Goal: Task Accomplishment & Management: Complete application form

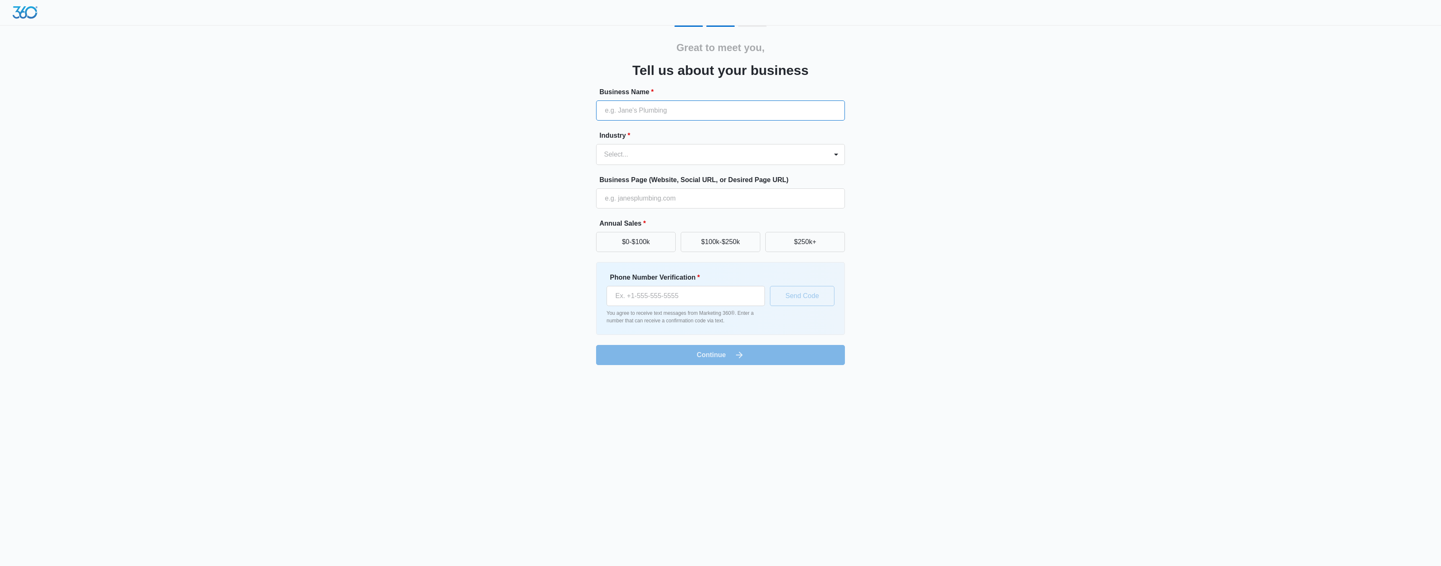
click at [649, 112] on input "Business Name *" at bounding box center [720, 111] width 249 height 20
type input "Amusing Garden Inc."
click at [656, 158] on div at bounding box center [710, 155] width 213 height 12
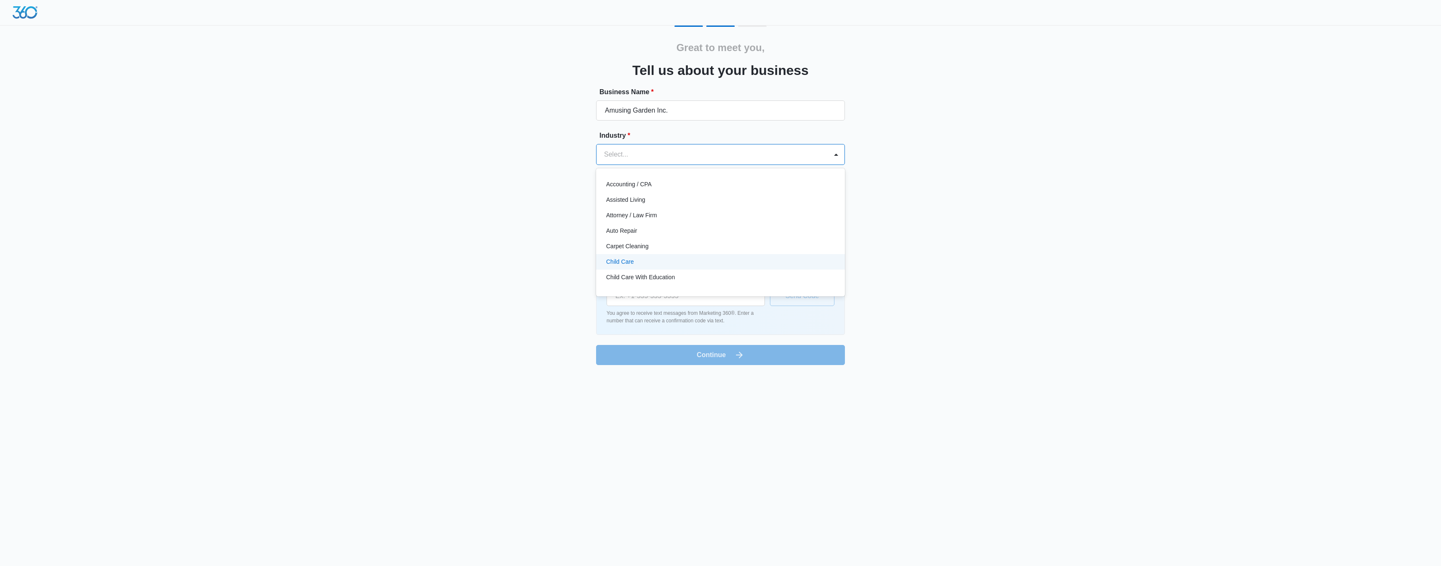
click at [632, 260] on p "Child Care" at bounding box center [620, 262] width 28 height 9
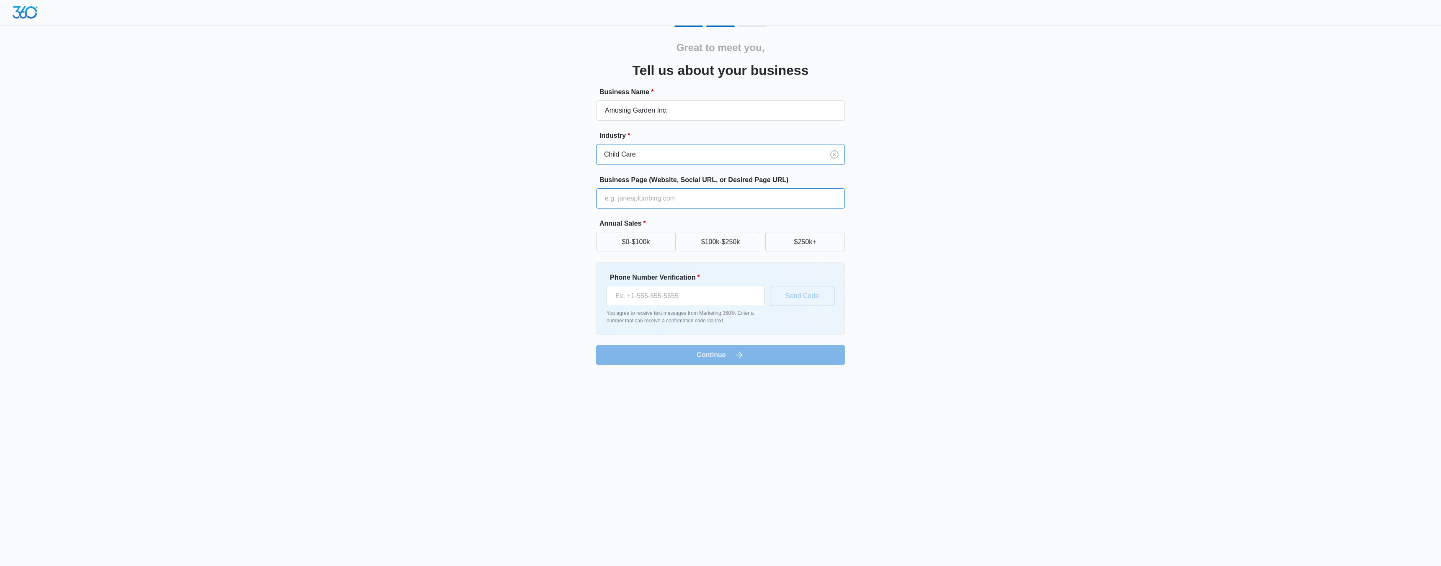
click at [620, 195] on input "Business Page (Website, Social URL, or Desired Page URL)" at bounding box center [720, 199] width 249 height 20
click at [639, 242] on button "$0-$100k" at bounding box center [636, 242] width 80 height 20
click at [718, 302] on input "Phone Number Verification *" at bounding box center [686, 296] width 158 height 20
type input "[PHONE_NUMBER]"
click at [810, 295] on button "Send Code" at bounding box center [802, 296] width 65 height 20
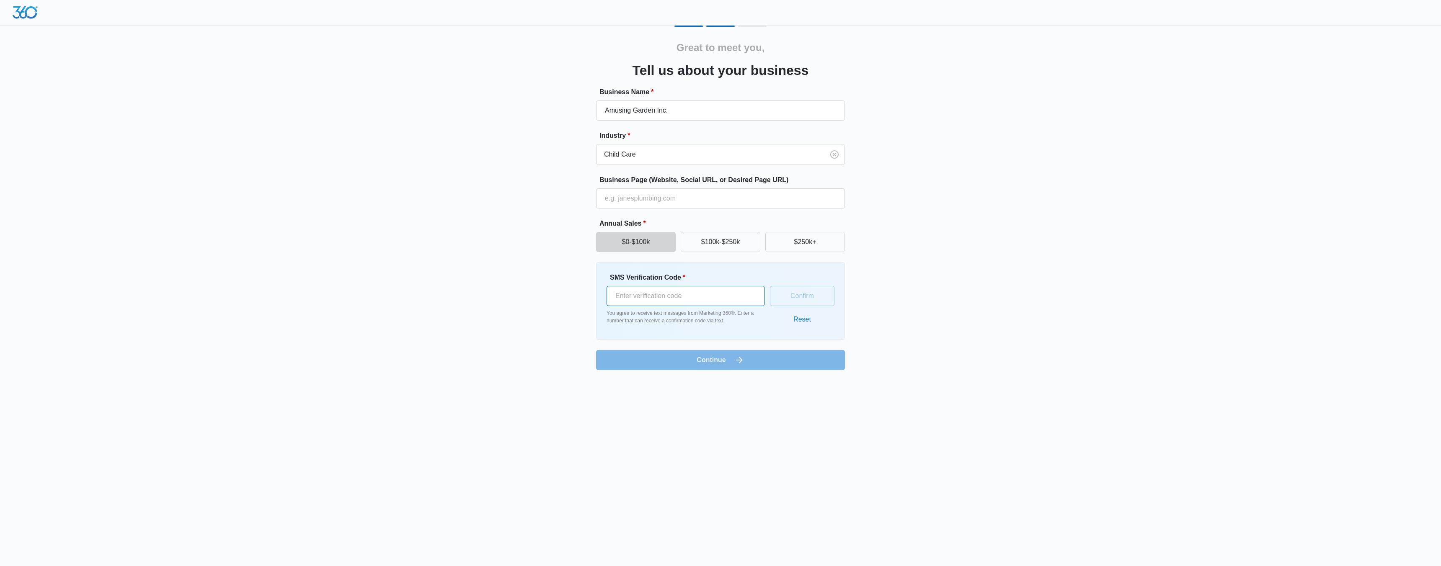
click at [680, 295] on input "SMS Verification Code *" at bounding box center [686, 296] width 158 height 20
type input "725094"
click at [805, 300] on button "Confirm" at bounding box center [802, 296] width 65 height 20
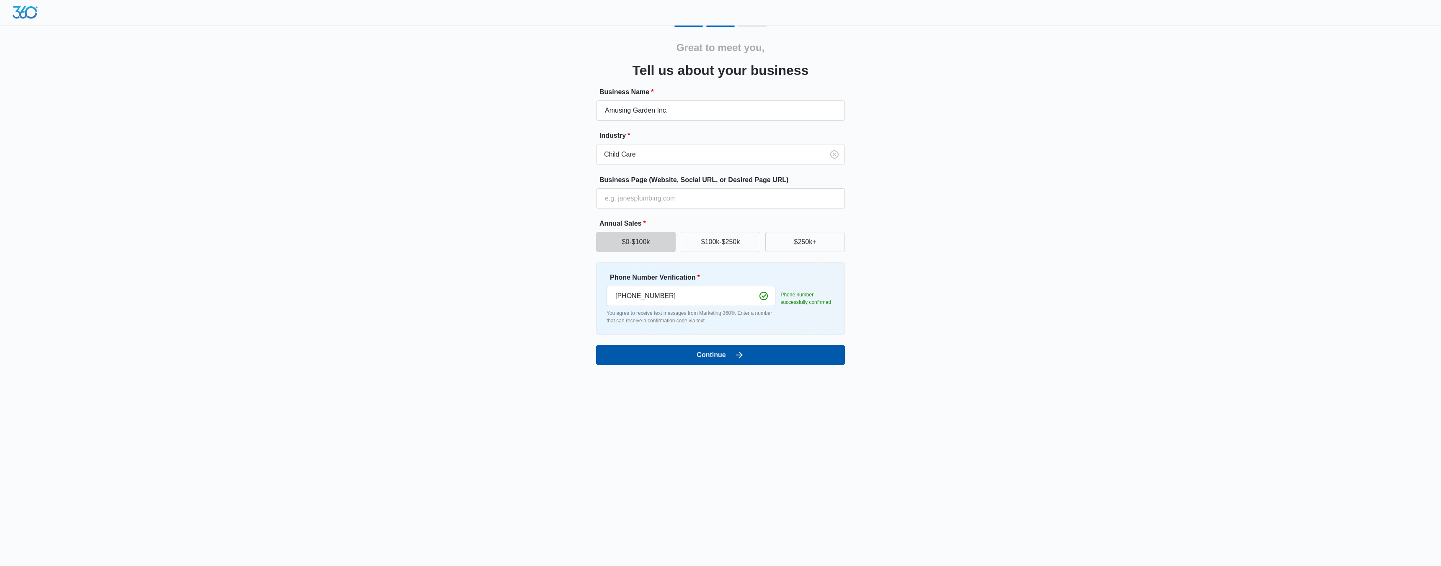
click at [760, 355] on button "Continue" at bounding box center [720, 355] width 249 height 20
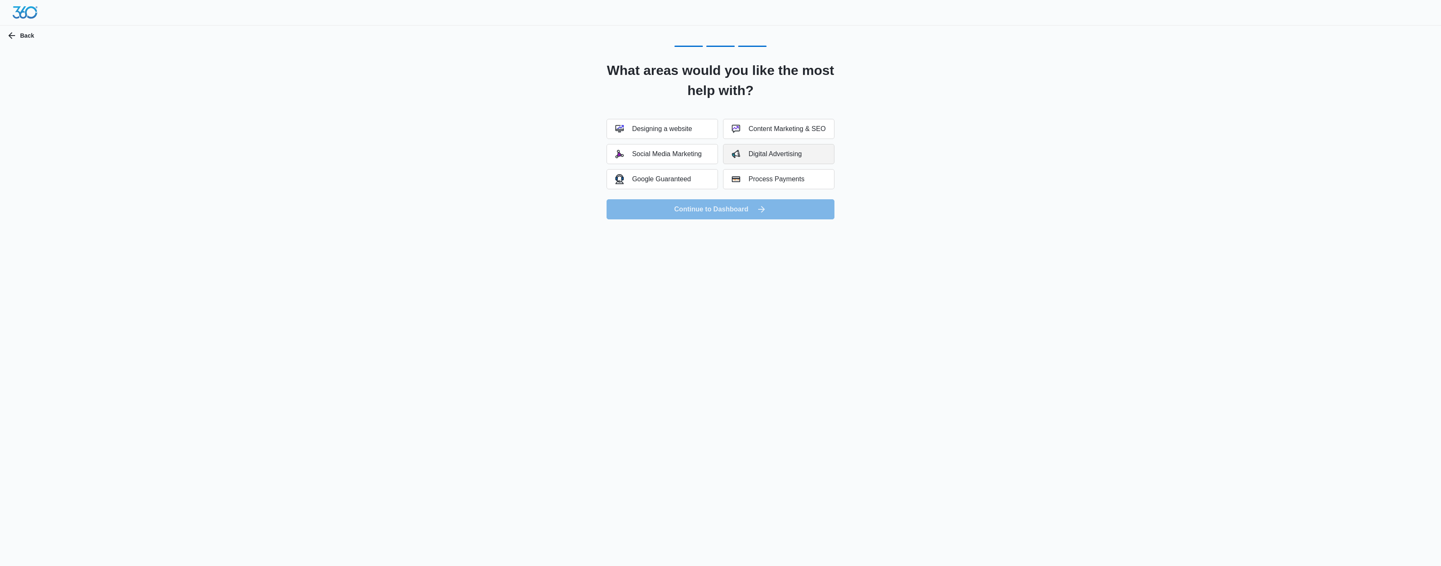
click at [758, 153] on div "Digital Advertising" at bounding box center [767, 154] width 70 height 8
click at [639, 158] on div "Social Media Marketing" at bounding box center [658, 154] width 86 height 8
click at [661, 206] on button "Continue to Dashboard" at bounding box center [721, 209] width 228 height 20
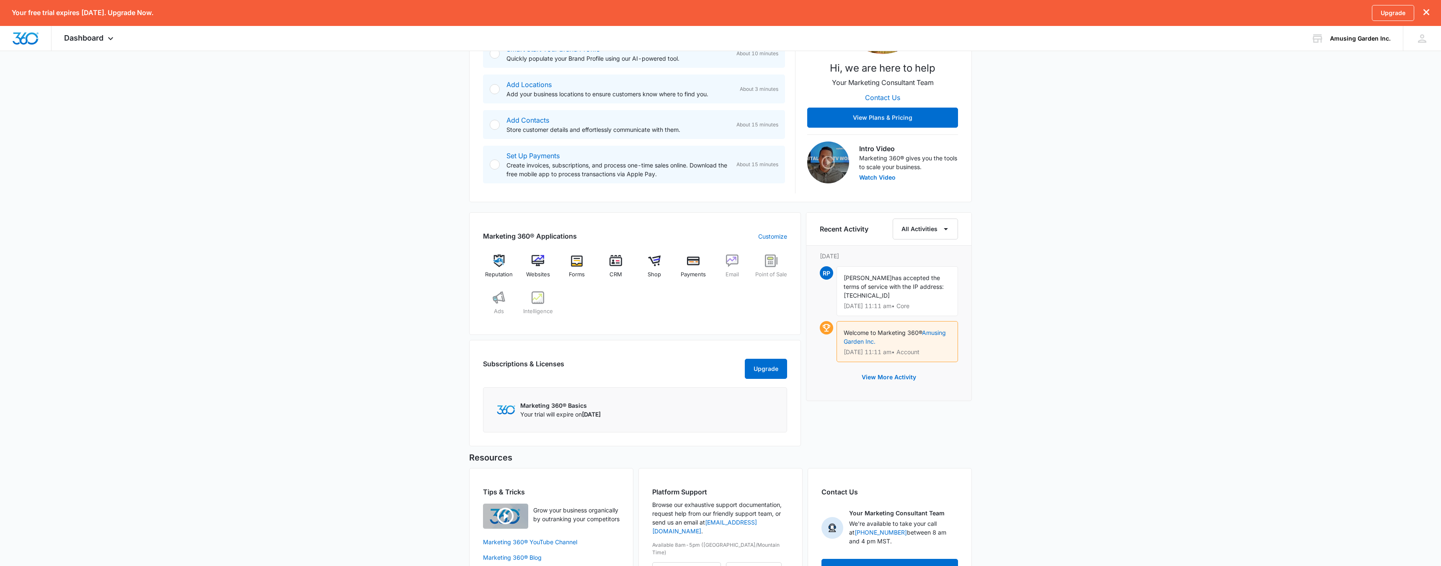
scroll to position [181, 0]
click at [544, 259] on div "Websites" at bounding box center [538, 268] width 32 height 30
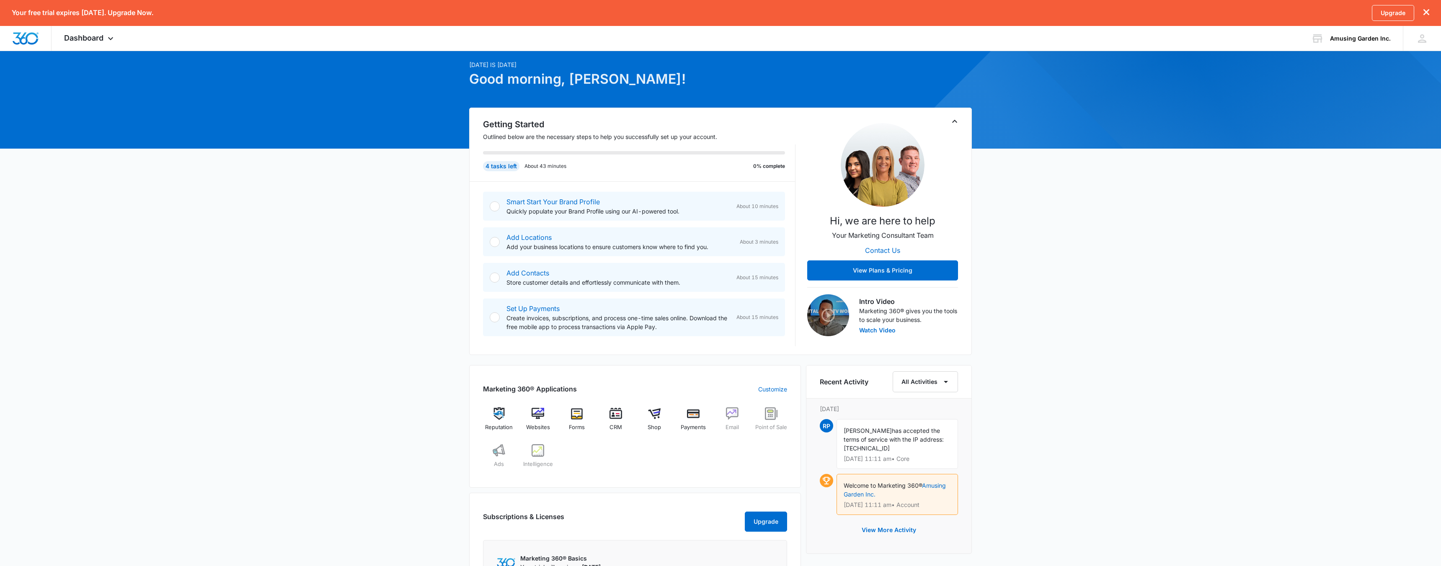
scroll to position [28, 0]
click at [494, 205] on div at bounding box center [495, 206] width 10 height 10
click at [522, 202] on link "Smart Start Your Brand Profile" at bounding box center [552, 201] width 93 height 8
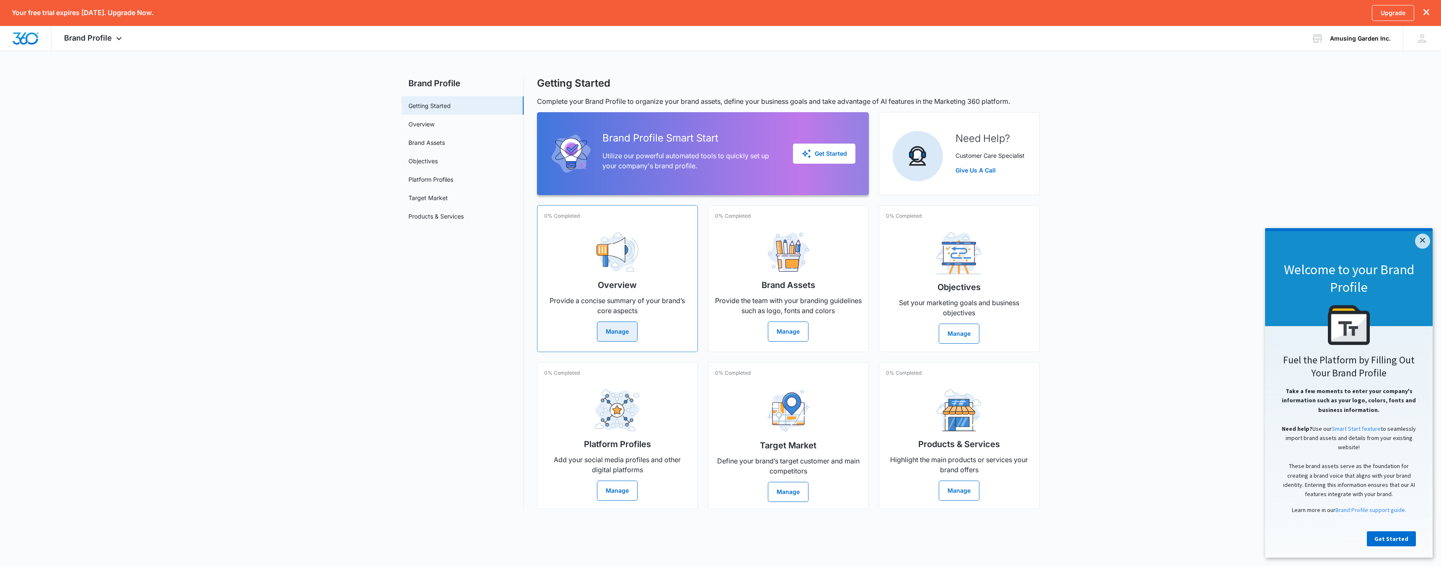
click at [627, 333] on button "Manage" at bounding box center [617, 332] width 41 height 20
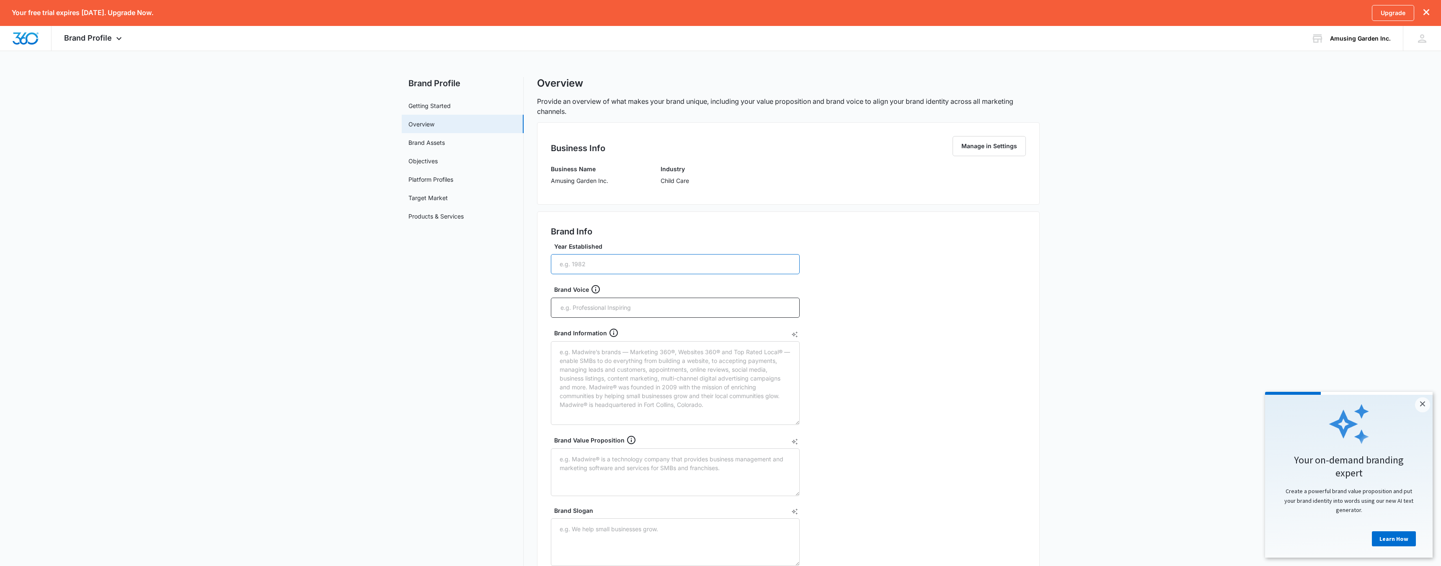
click at [599, 268] on input "Year Established" at bounding box center [675, 264] width 249 height 20
type input "2022"
click at [596, 305] on input "text" at bounding box center [676, 308] width 233 height 13
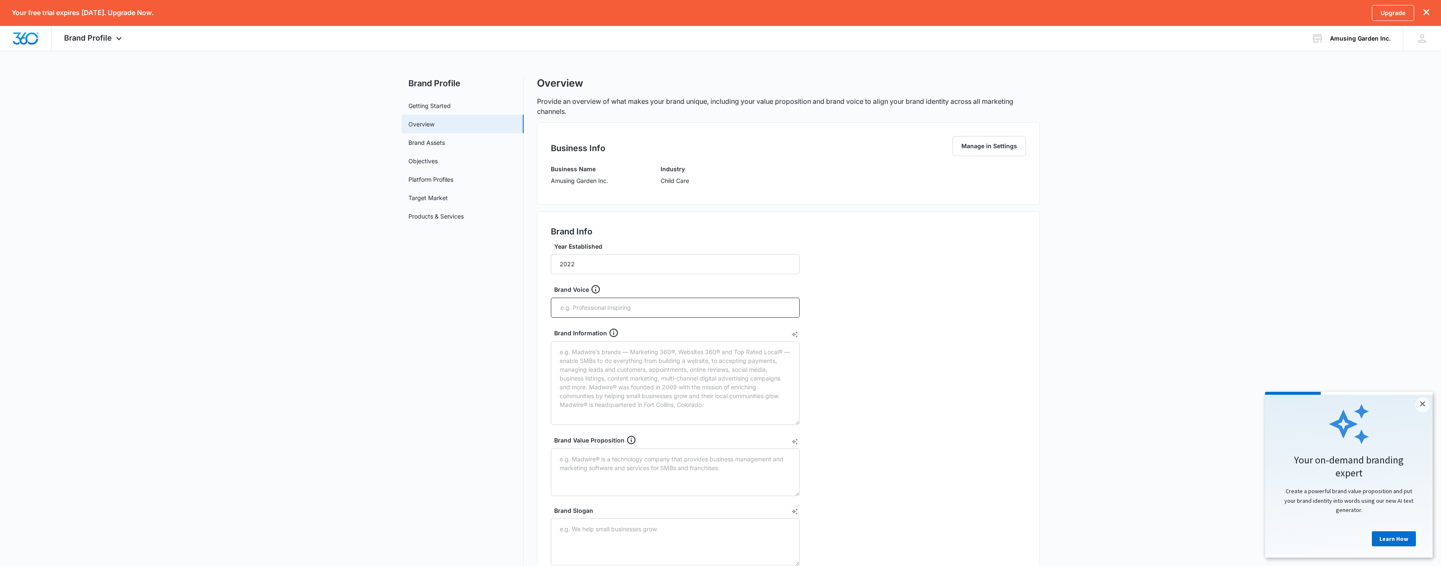
click at [591, 324] on form "Year Established 2022 Brand Voice Brand Information Brand Value Proposition Bra…" at bounding box center [675, 420] width 249 height 356
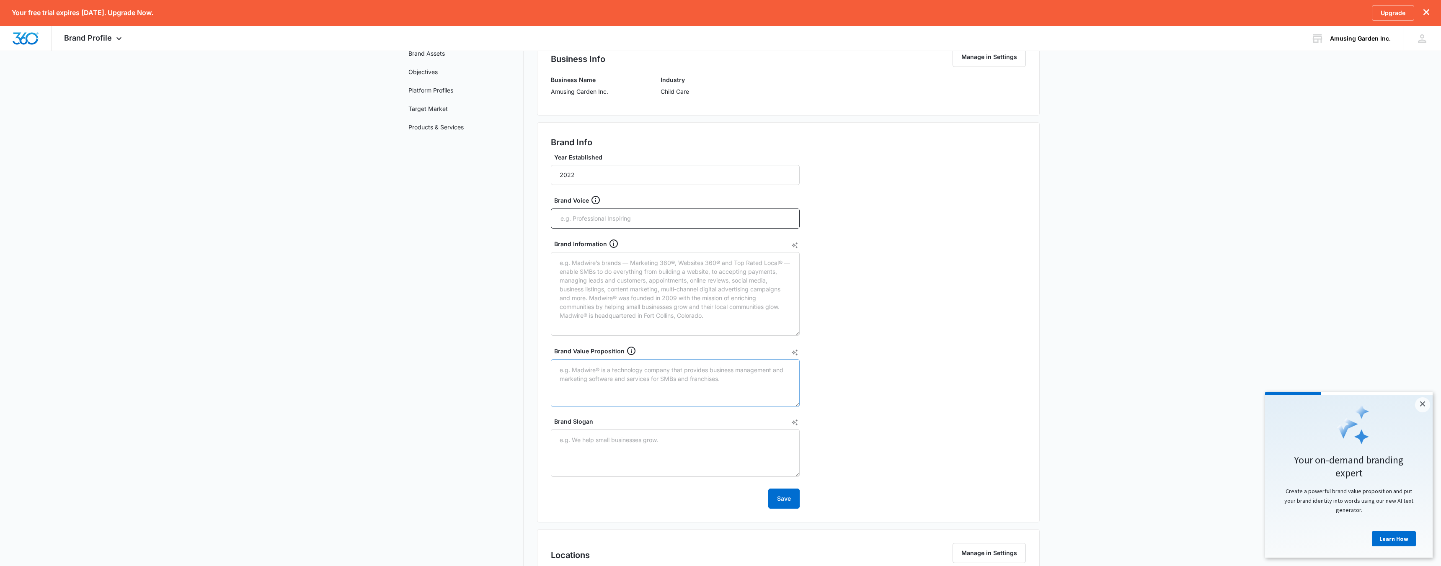
scroll to position [78, 0]
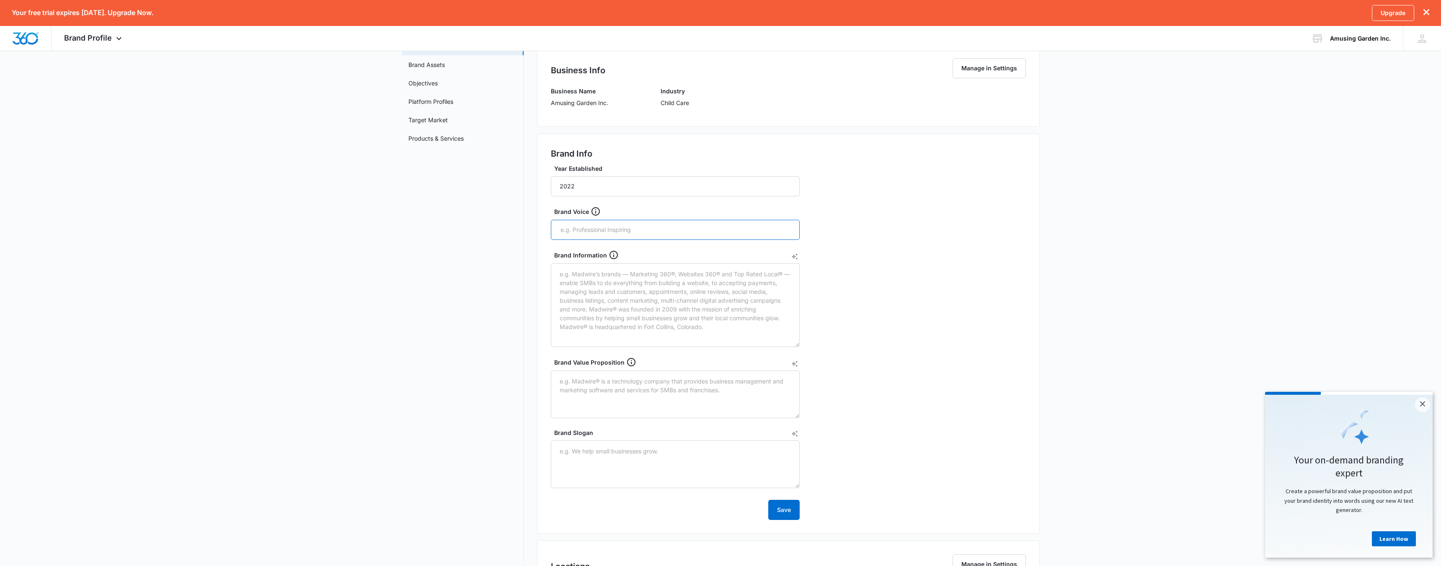
click at [569, 230] on input "text" at bounding box center [676, 230] width 233 height 13
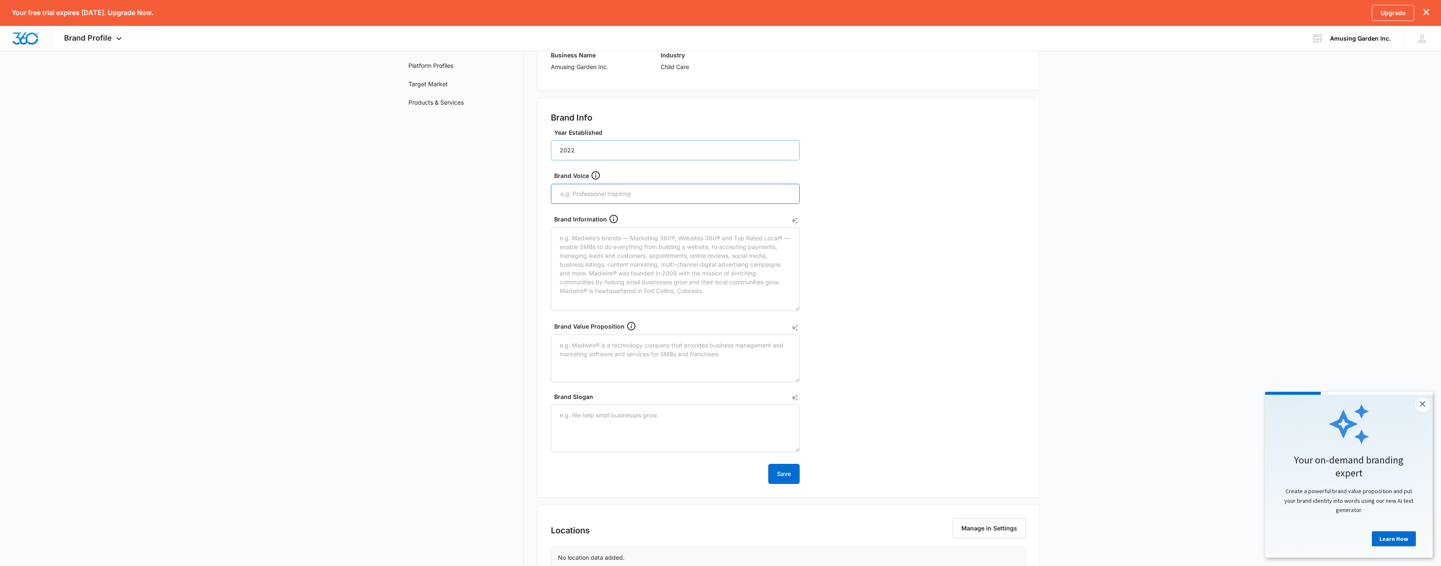
scroll to position [121, 0]
click at [572, 184] on input "text" at bounding box center [676, 187] width 233 height 13
paste input "We treat every child like our own."
type input "We treat every child like our own."
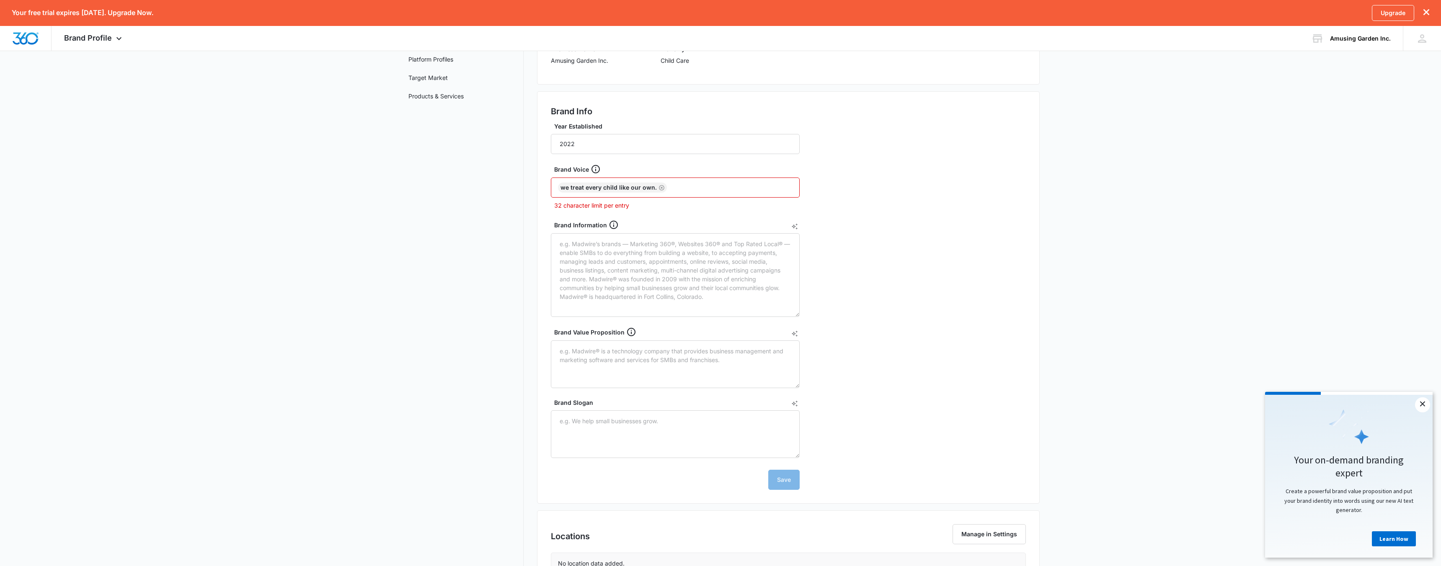
click at [1423, 412] on link "×" at bounding box center [1422, 405] width 15 height 15
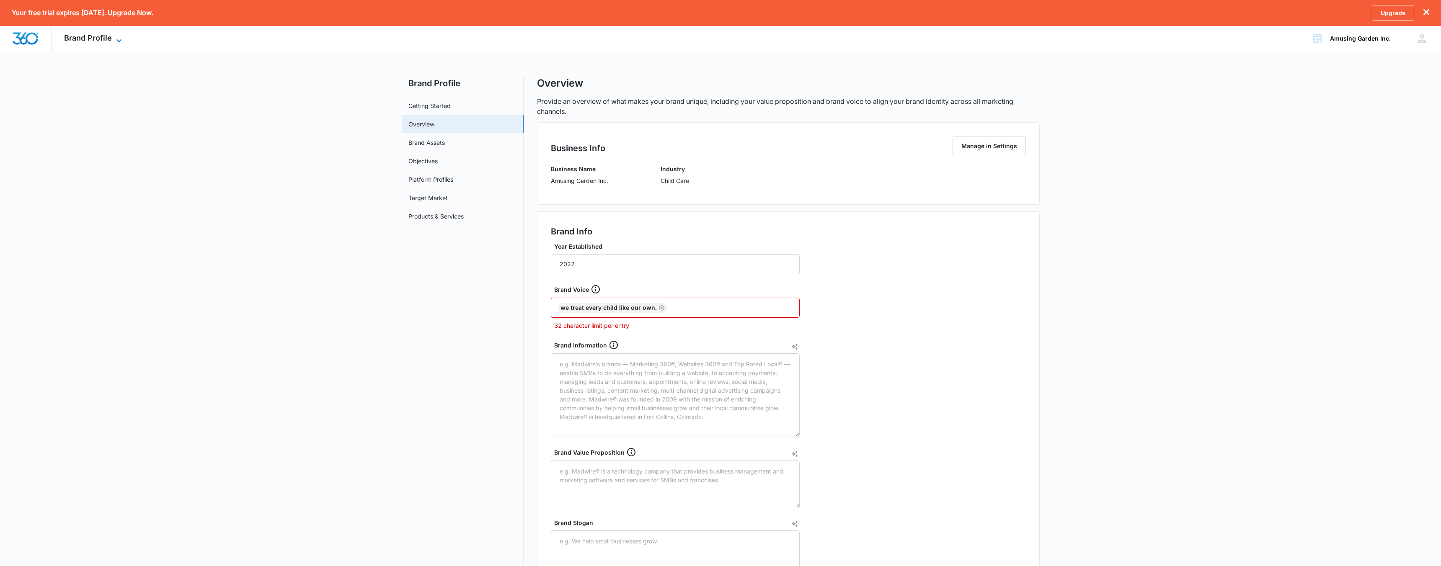
scroll to position [2, 0]
click at [82, 39] on span "Brand Profile" at bounding box center [88, 38] width 48 height 9
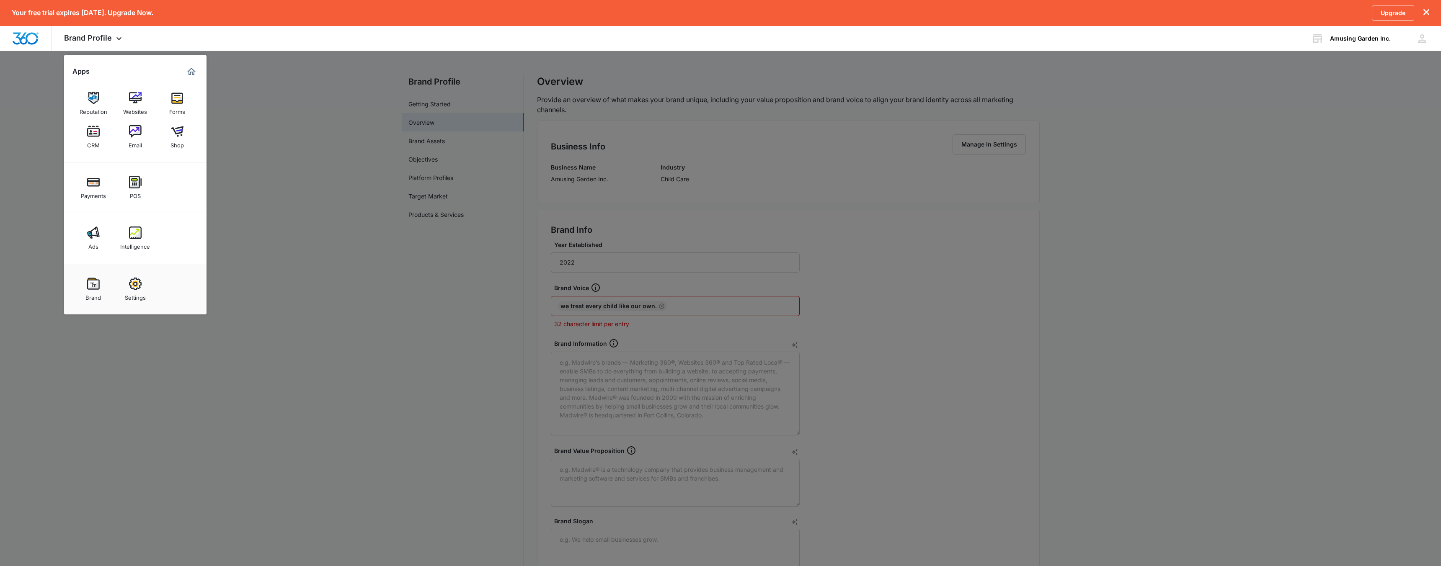
drag, startPoint x: 331, startPoint y: 103, endPoint x: 305, endPoint y: 96, distance: 26.5
click at [319, 101] on div at bounding box center [720, 283] width 1441 height 566
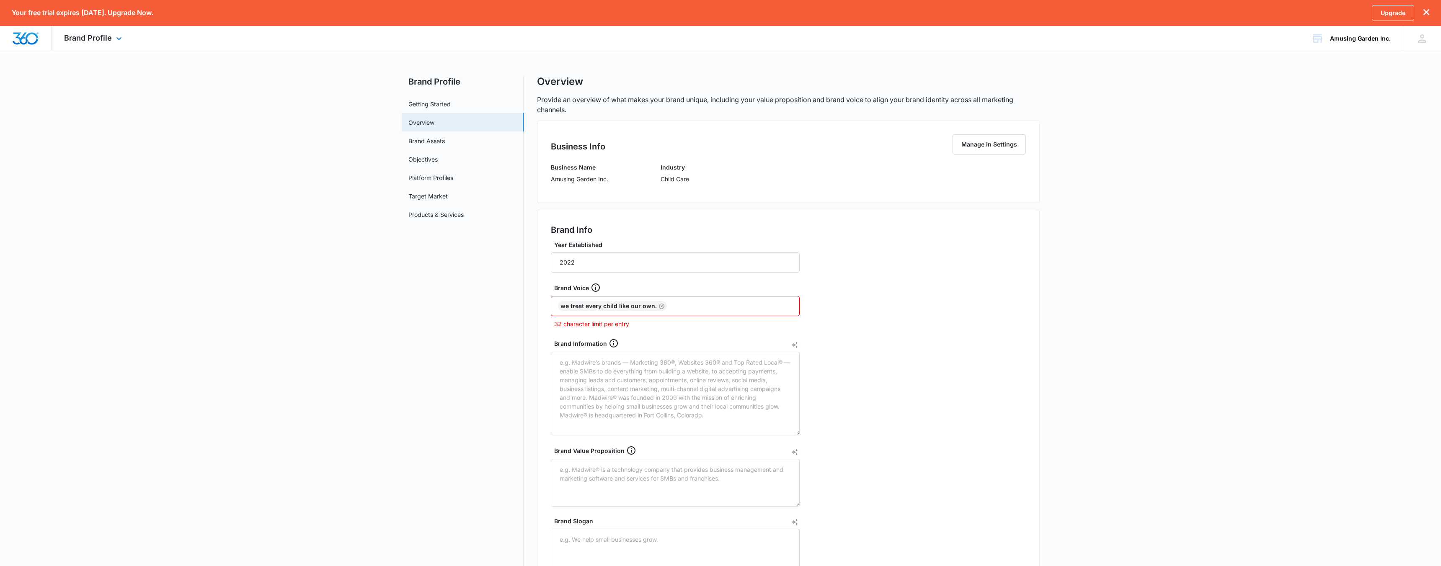
click at [34, 40] on img "Dashboard" at bounding box center [25, 38] width 27 height 13
